Goal: Information Seeking & Learning: Check status

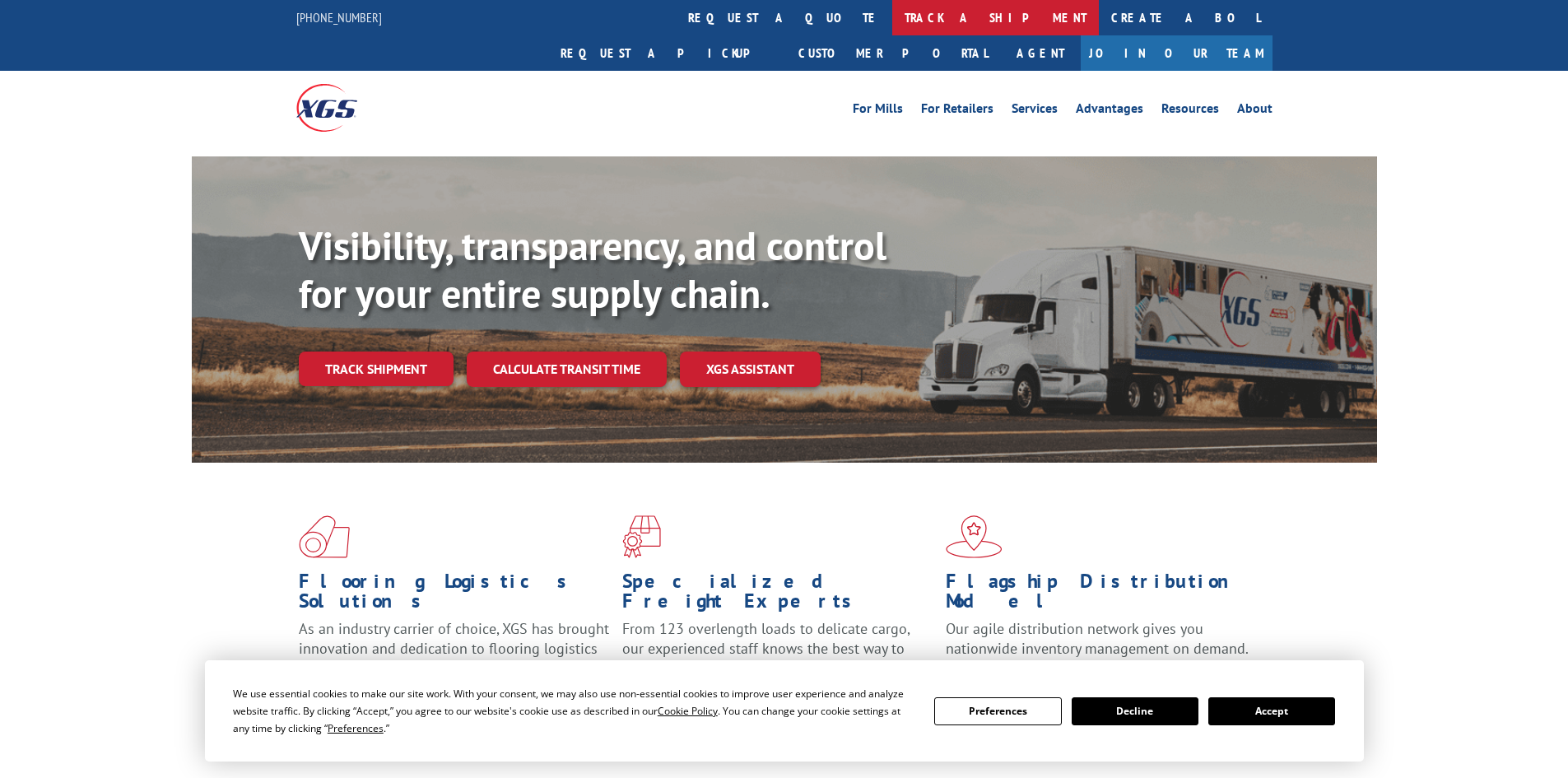
click at [892, 25] on link "track a shipment" at bounding box center [995, 18] width 207 height 35
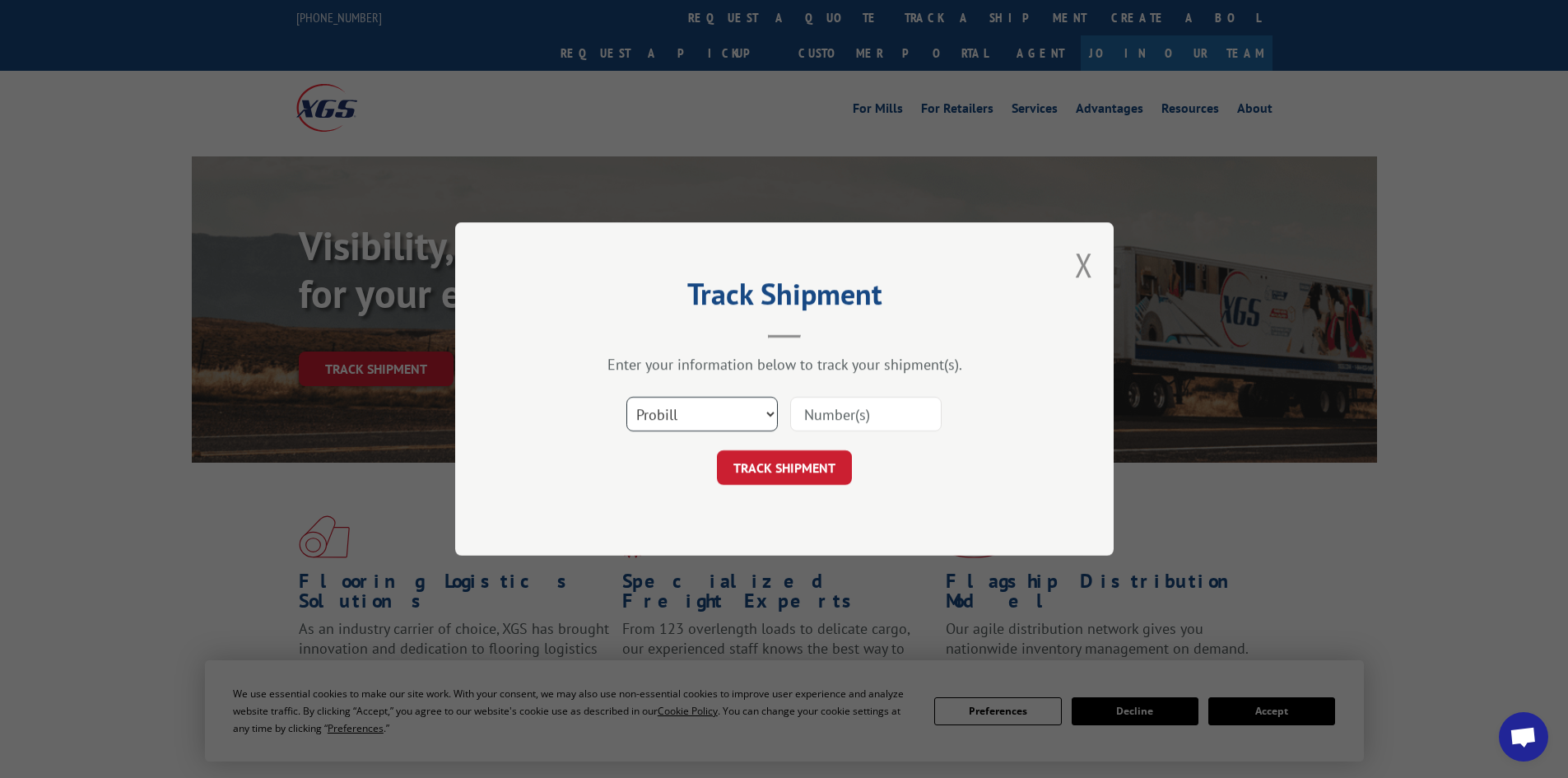
click at [705, 416] on select "Select category... Probill BOL PO" at bounding box center [701, 413] width 151 height 35
select select "bol"
click at [626, 397] on select "Select category... Probill BOL PO" at bounding box center [701, 413] width 151 height 35
click at [849, 411] on input at bounding box center [865, 413] width 151 height 35
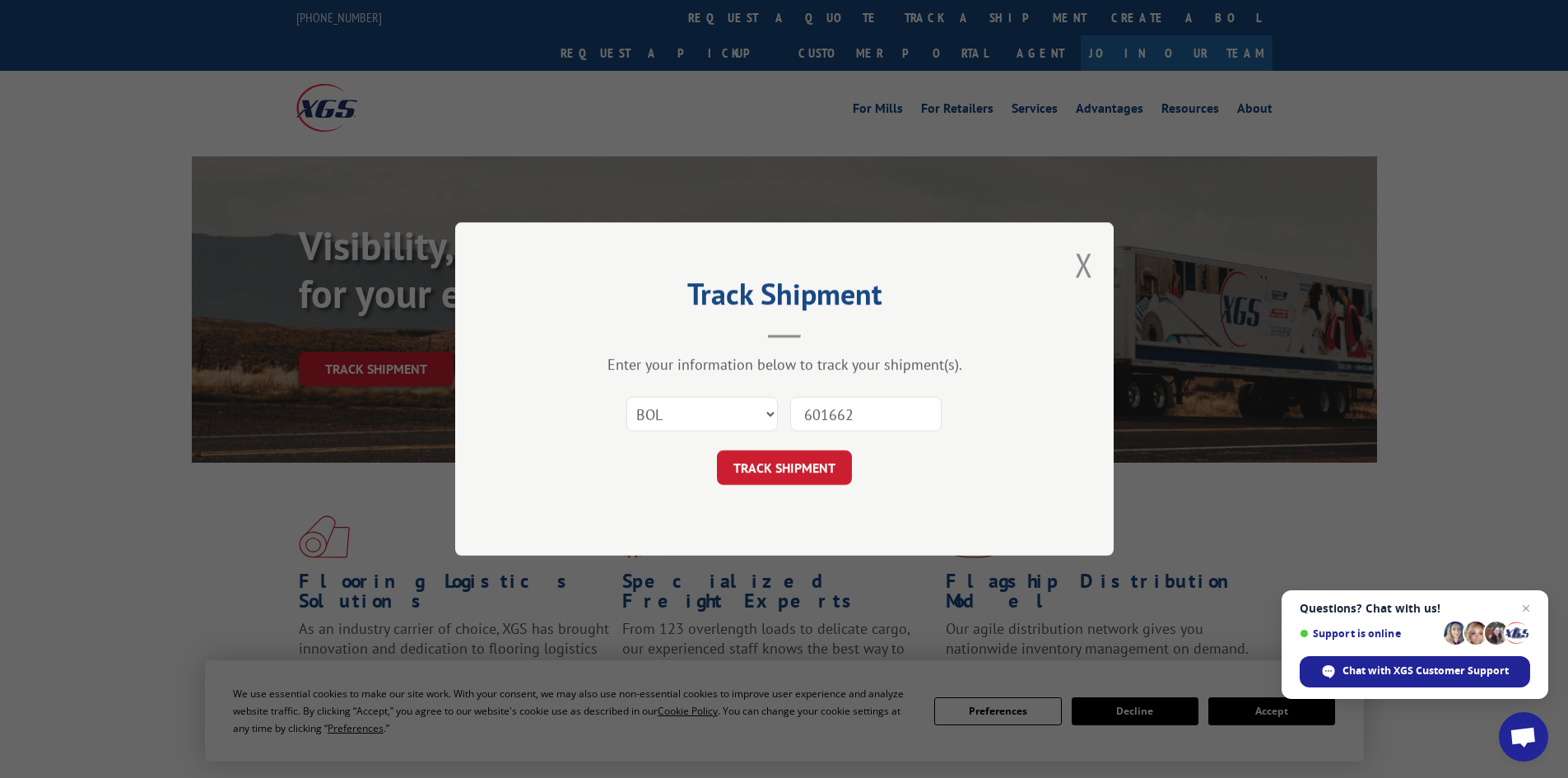
type input "6016624"
click button "TRACK SHIPMENT" at bounding box center [784, 467] width 135 height 35
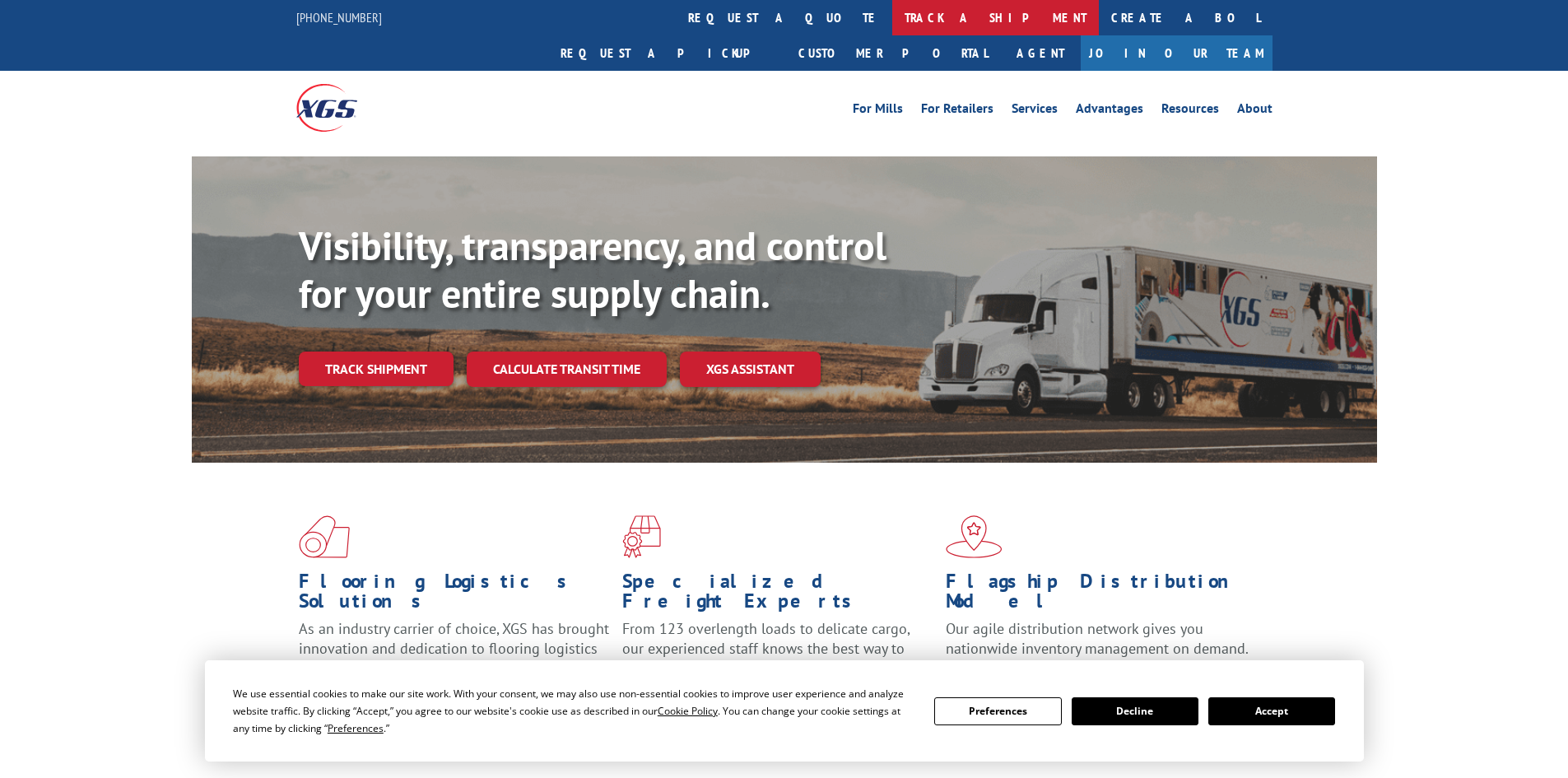
click at [892, 26] on link "track a shipment" at bounding box center [995, 18] width 207 height 35
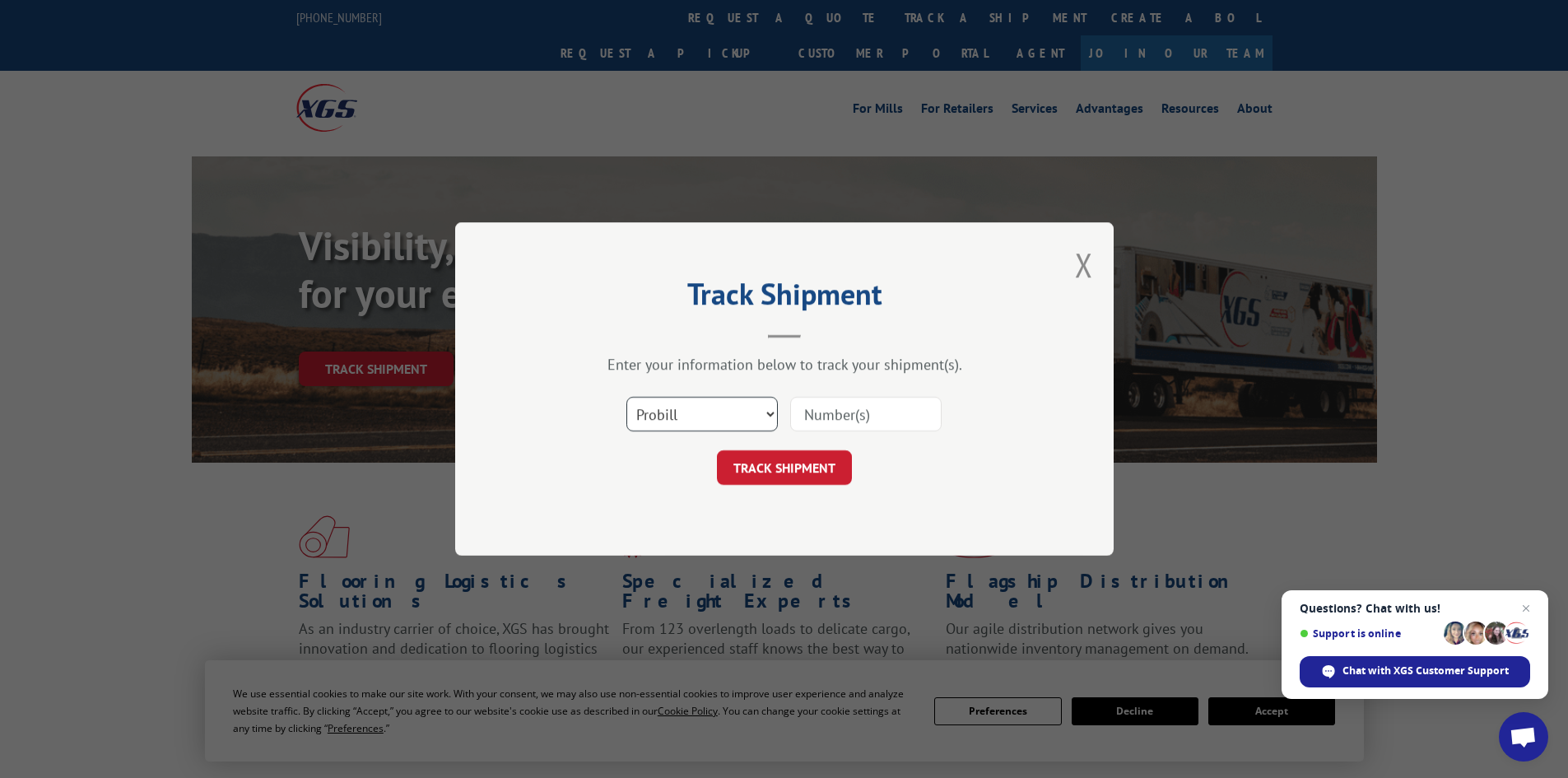
drag, startPoint x: 646, startPoint y: 416, endPoint x: 658, endPoint y: 430, distance: 18.4
click at [646, 416] on select "Select category... Probill BOL PO" at bounding box center [701, 413] width 151 height 35
select select "bol"
click at [626, 397] on select "Select category... Probill BOL PO" at bounding box center [701, 413] width 151 height 35
click at [837, 421] on input at bounding box center [865, 413] width 151 height 35
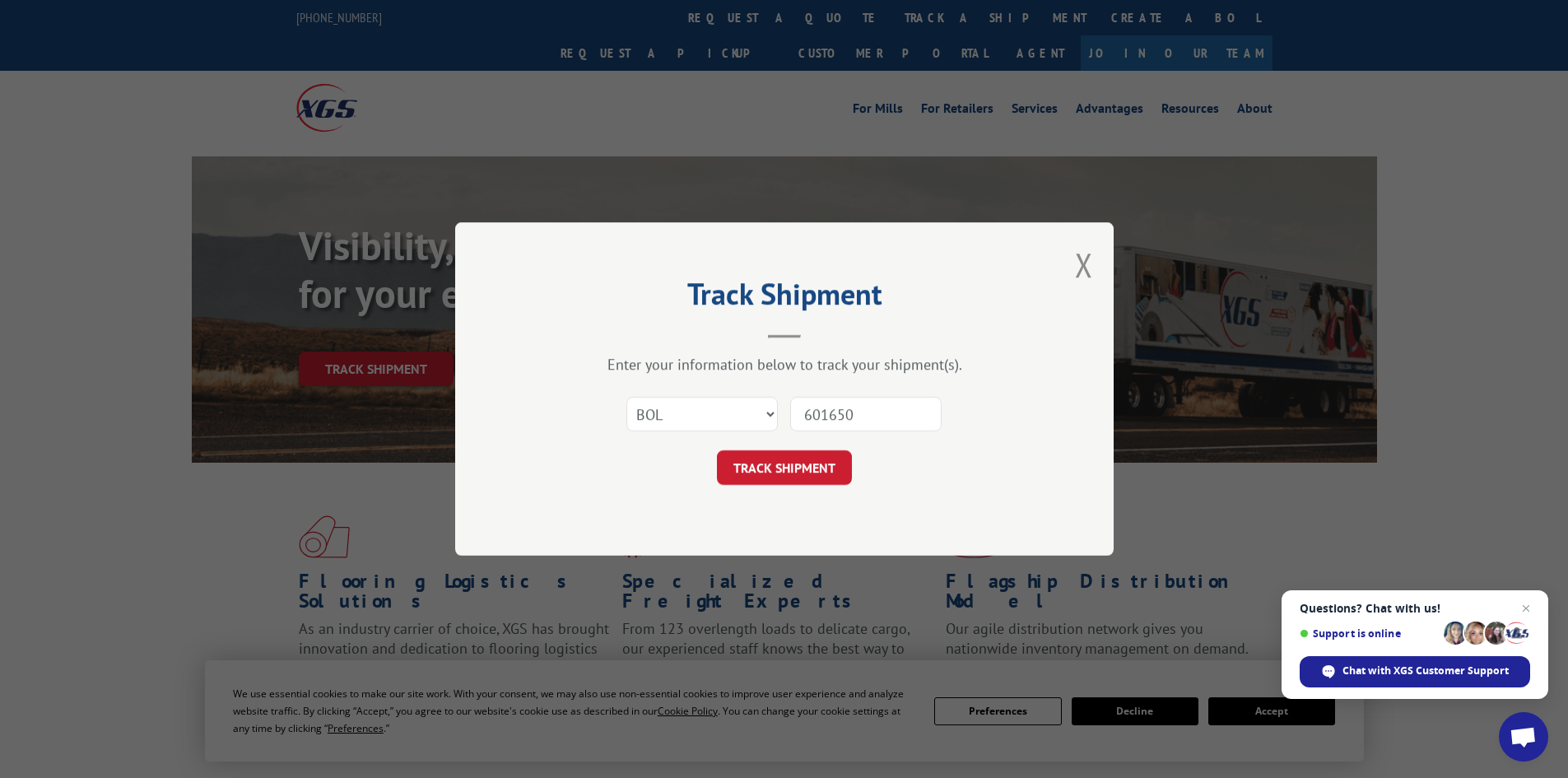
type input "6016502"
click button "TRACK SHIPMENT" at bounding box center [784, 467] width 135 height 35
